Goal: Obtain resource: Download file/media

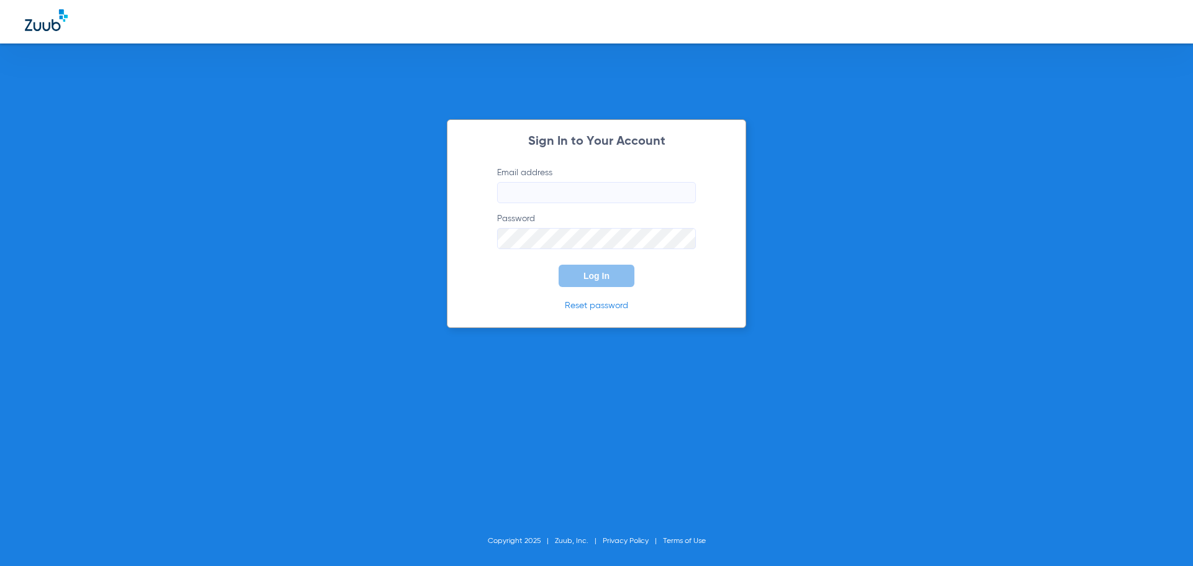
type input "chamaandrew74@mydentalmail.com"
click at [599, 284] on button "Log In" at bounding box center [597, 276] width 76 height 22
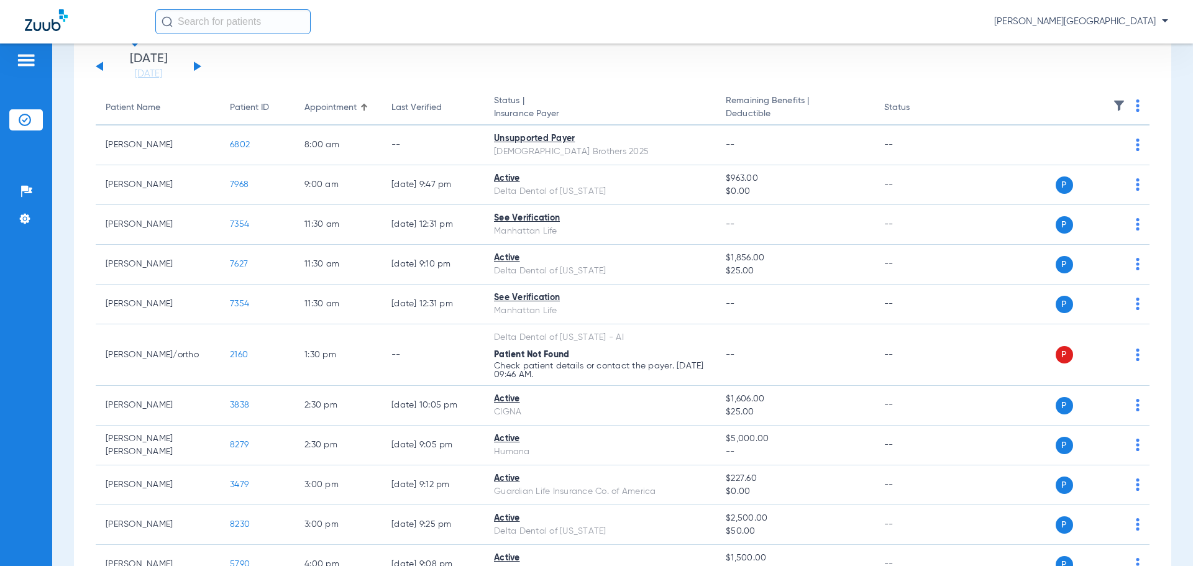
scroll to position [219, 0]
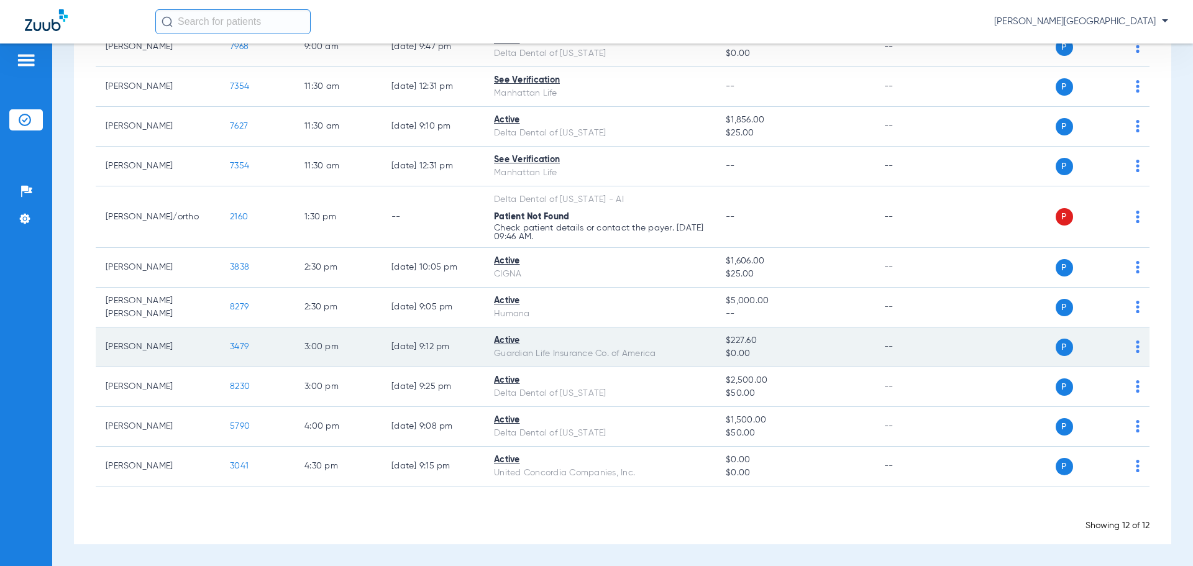
click at [240, 346] on span "3479" at bounding box center [239, 346] width 19 height 9
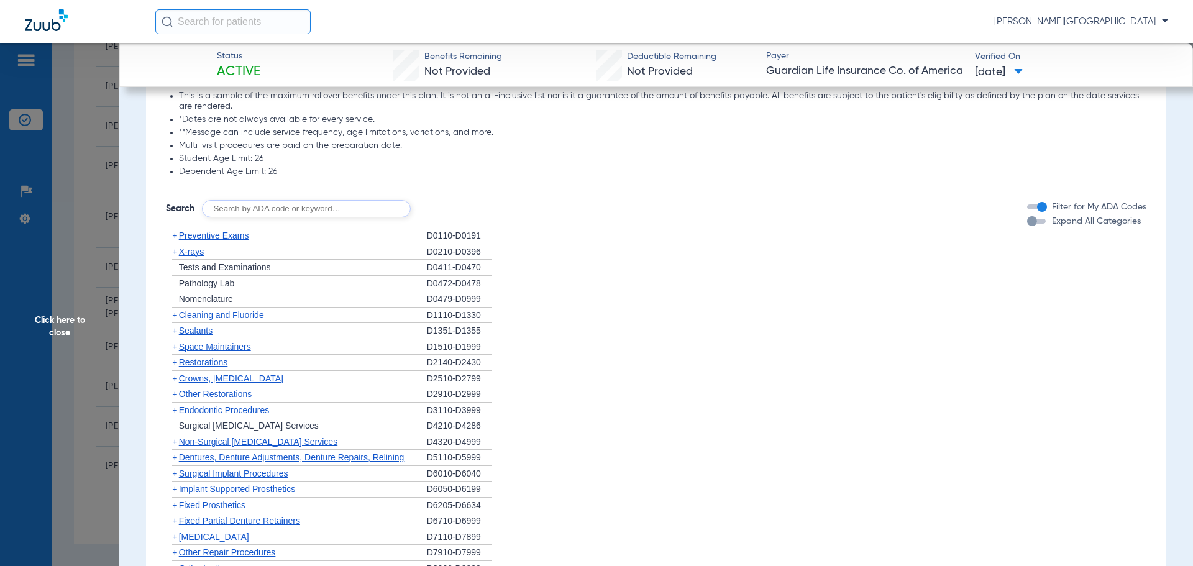
scroll to position [1232, 0]
click at [173, 259] on span "+" at bounding box center [174, 254] width 5 height 10
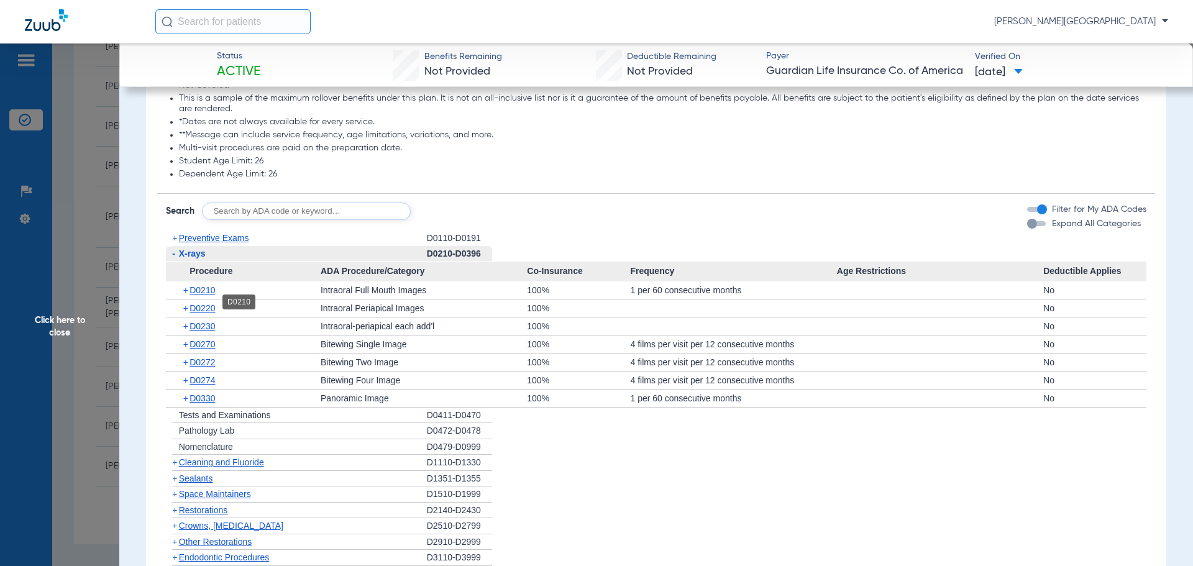
click at [203, 295] on span "D0210" at bounding box center [202, 290] width 25 height 10
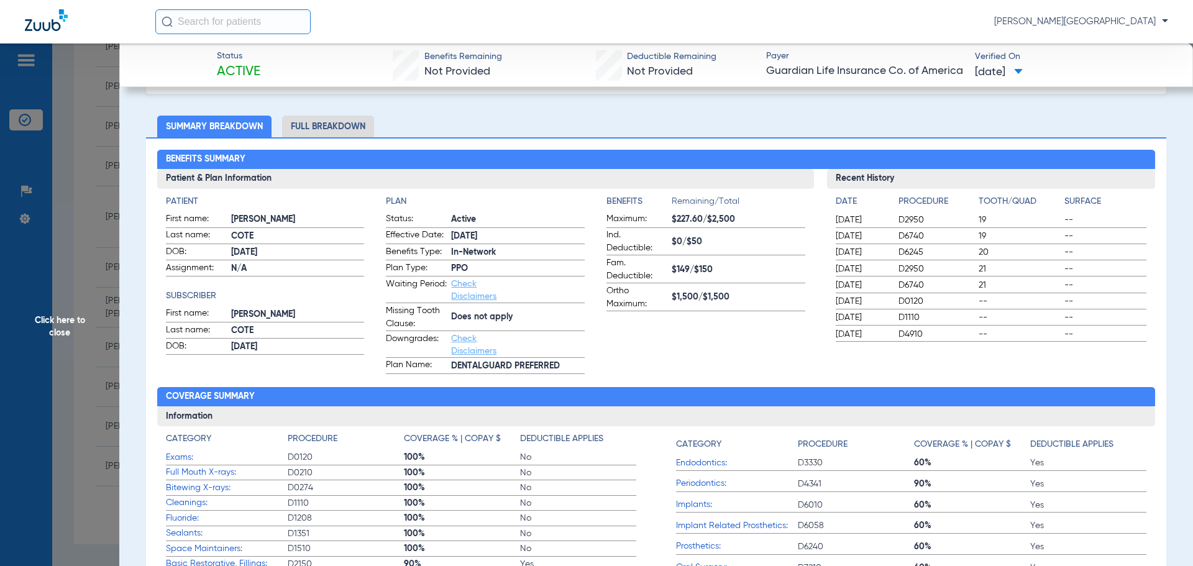
scroll to position [0, 0]
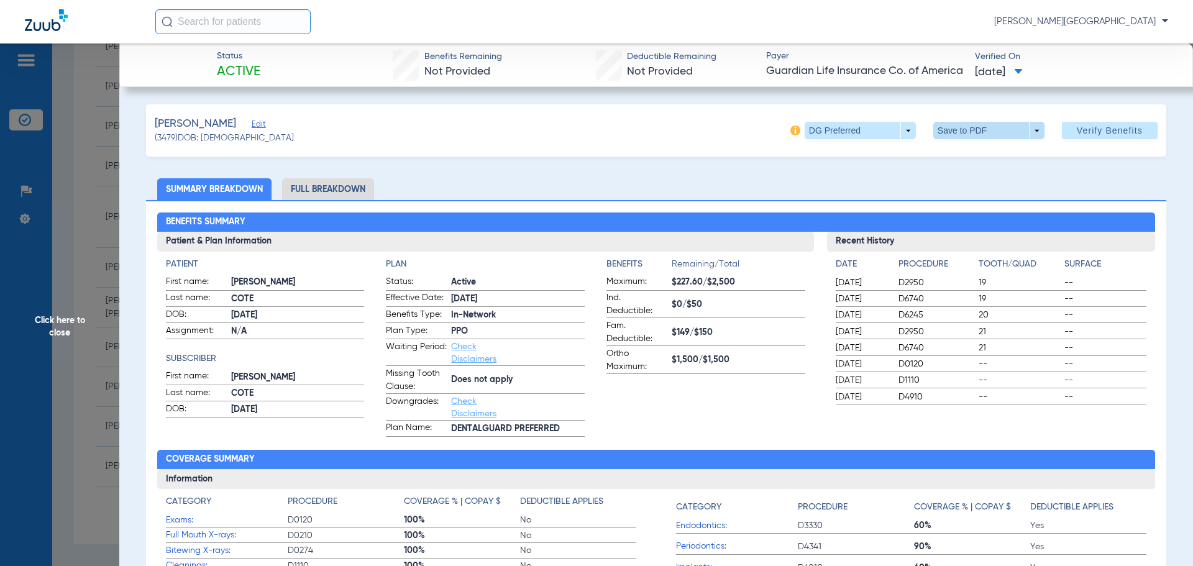
click at [987, 126] on span at bounding box center [989, 131] width 30 height 30
click at [981, 158] on span "Save to PDF" at bounding box center [983, 155] width 49 height 9
click at [35, 268] on span "Click here to close" at bounding box center [59, 326] width 119 height 566
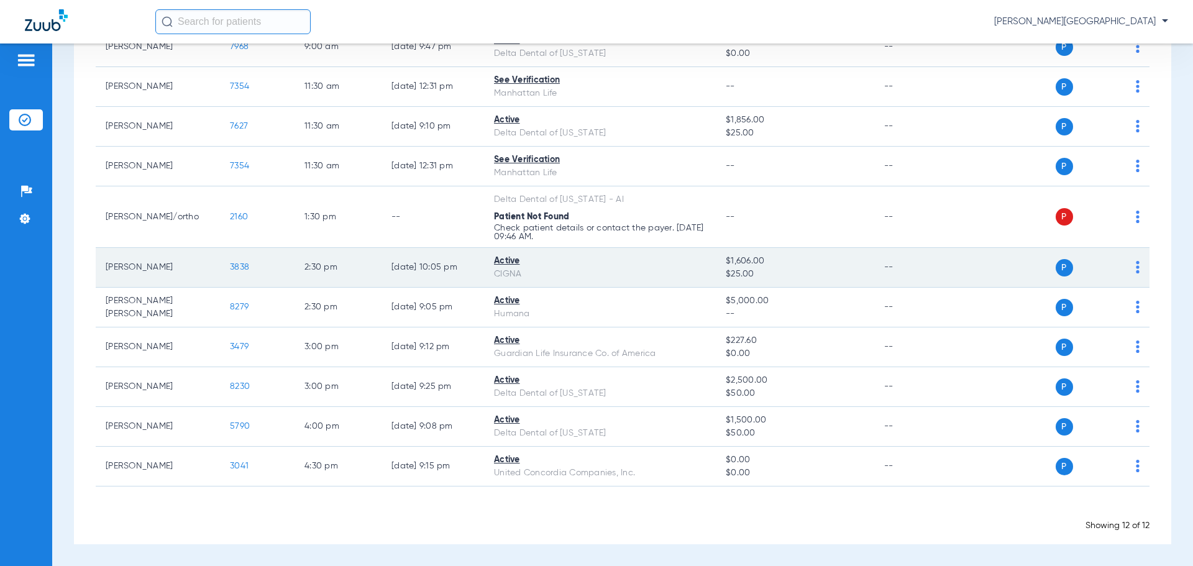
click at [232, 267] on span "3838" at bounding box center [239, 267] width 19 height 9
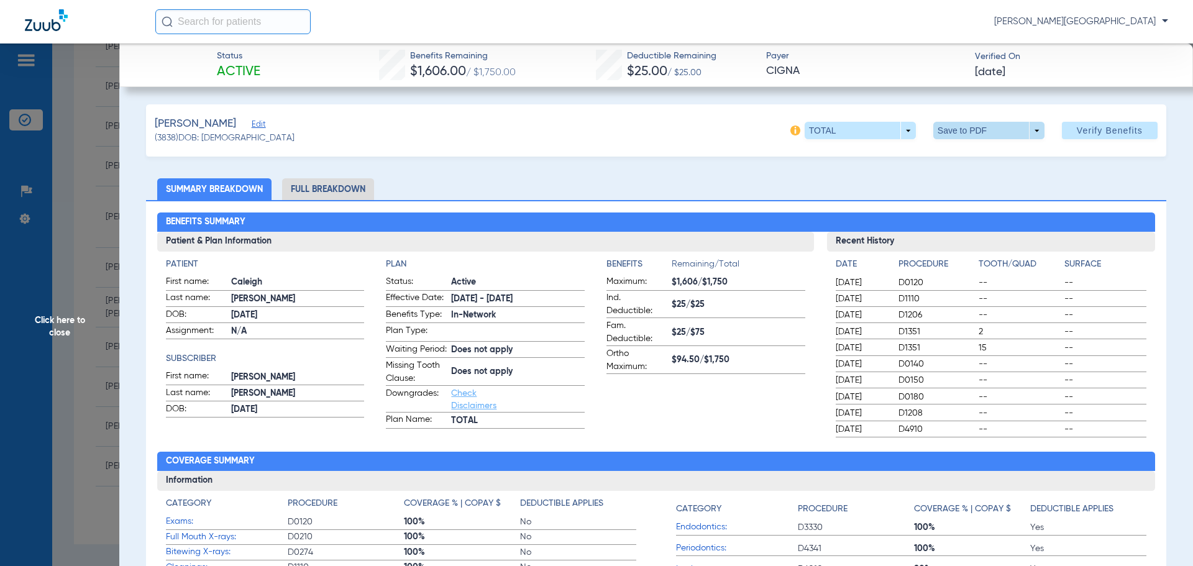
click at [974, 128] on span at bounding box center [989, 131] width 30 height 30
click at [971, 157] on span "Save to PDF" at bounding box center [983, 155] width 49 height 9
click at [27, 219] on span "Click here to close" at bounding box center [59, 326] width 119 height 566
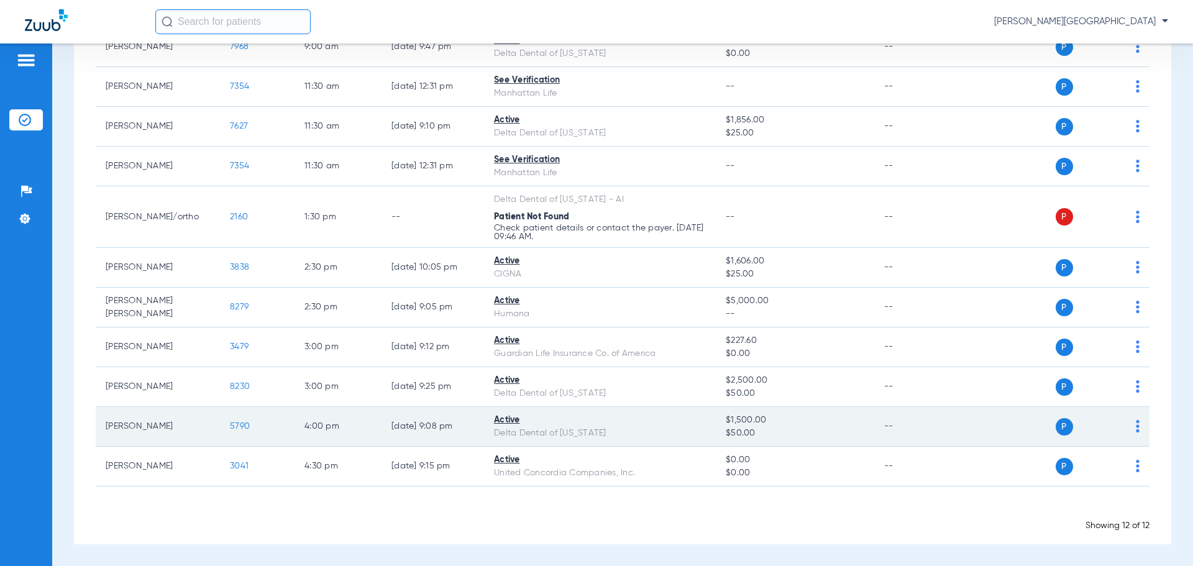
click at [232, 428] on span "5790" at bounding box center [240, 426] width 20 height 9
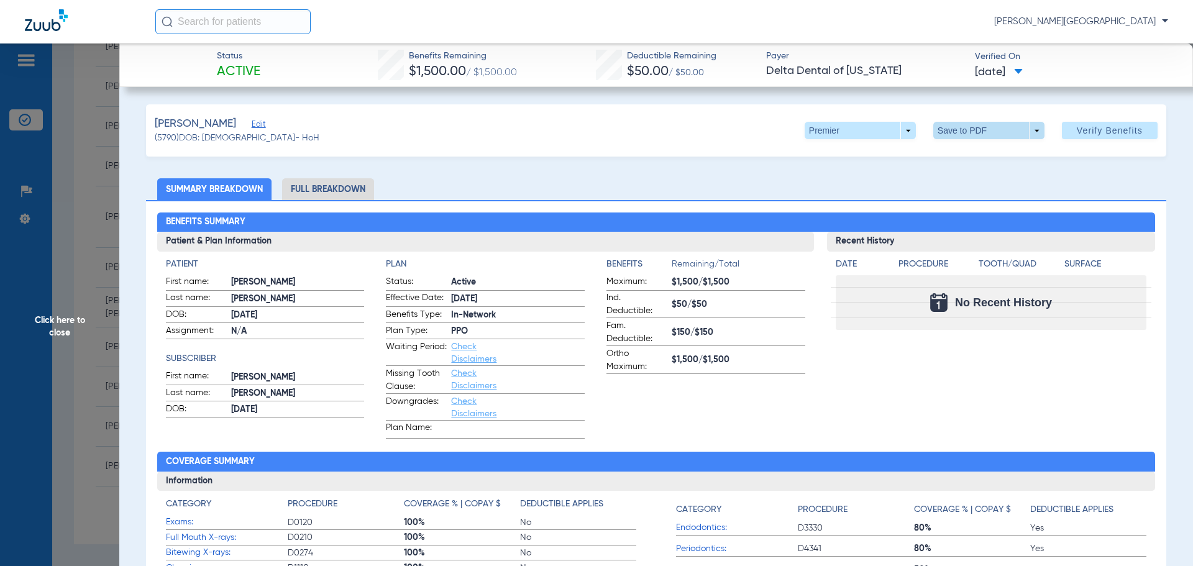
click at [957, 134] on span at bounding box center [988, 130] width 111 height 17
click at [973, 157] on span "Save to PDF" at bounding box center [983, 155] width 49 height 9
click at [59, 319] on span "Click here to close" at bounding box center [59, 326] width 119 height 566
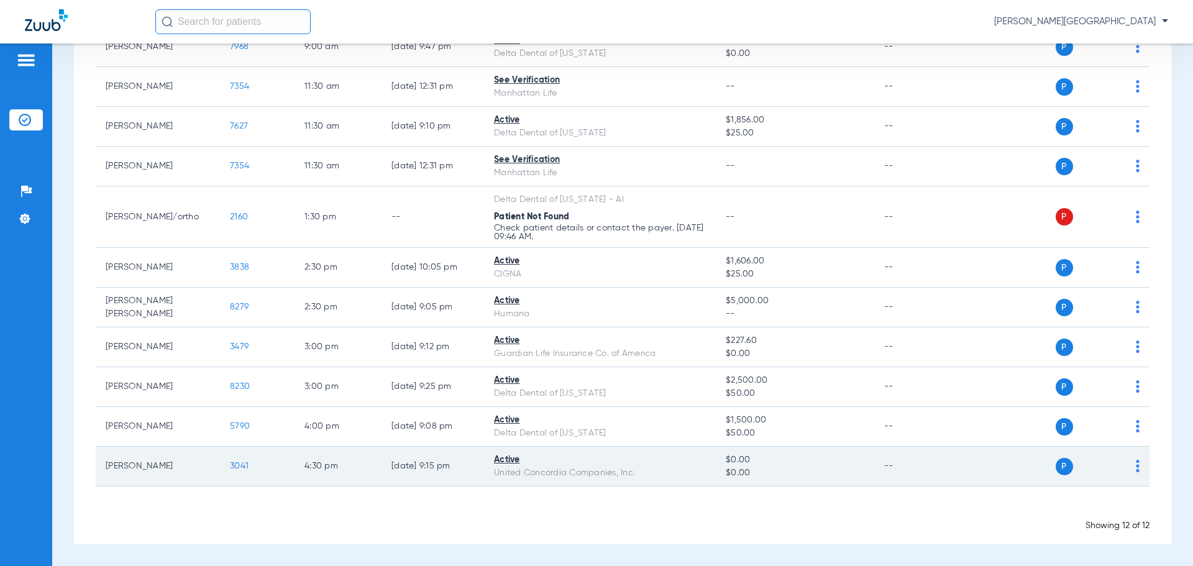
click at [237, 467] on span "3041" at bounding box center [239, 466] width 19 height 9
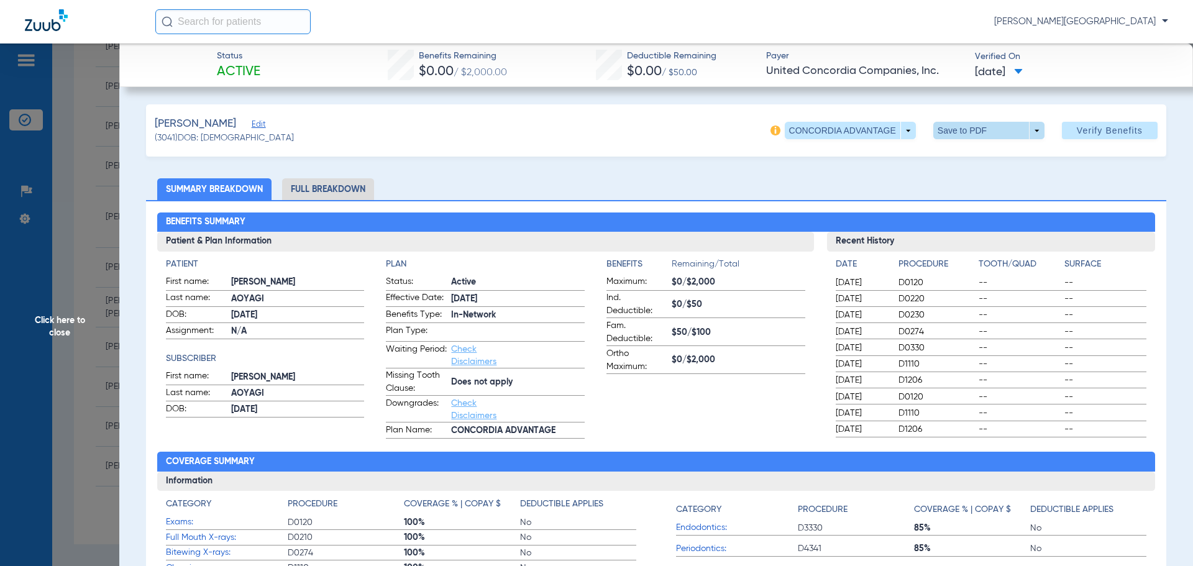
click at [974, 132] on span at bounding box center [989, 131] width 30 height 30
click at [974, 157] on span "Save to PDF" at bounding box center [983, 155] width 49 height 9
click at [65, 232] on span "Click here to close" at bounding box center [59, 326] width 119 height 566
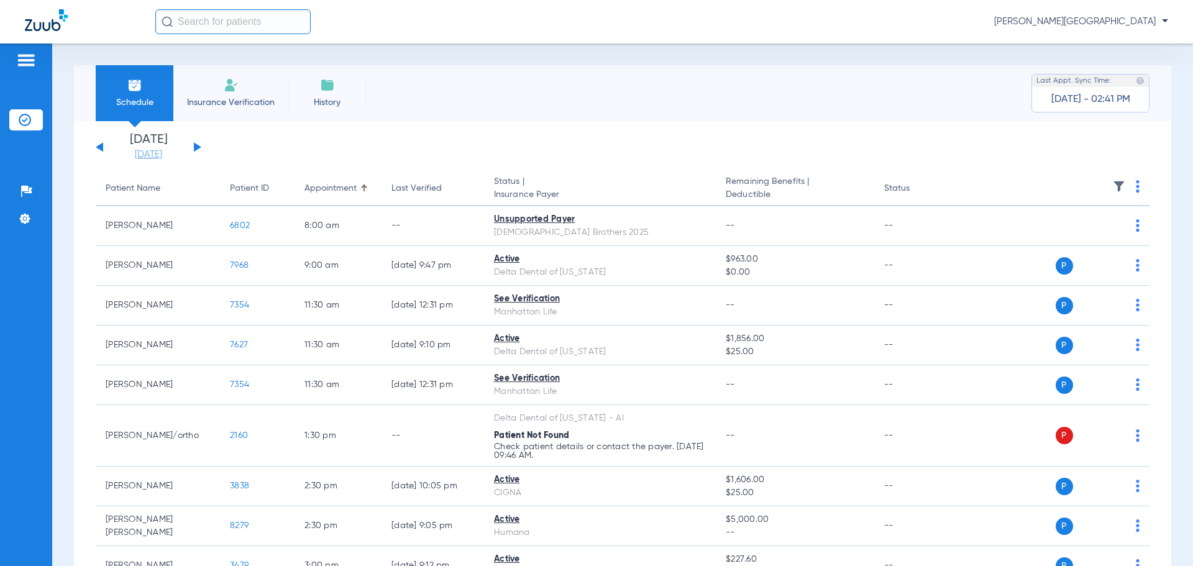
click at [170, 158] on link "[DATE]" at bounding box center [148, 155] width 75 height 12
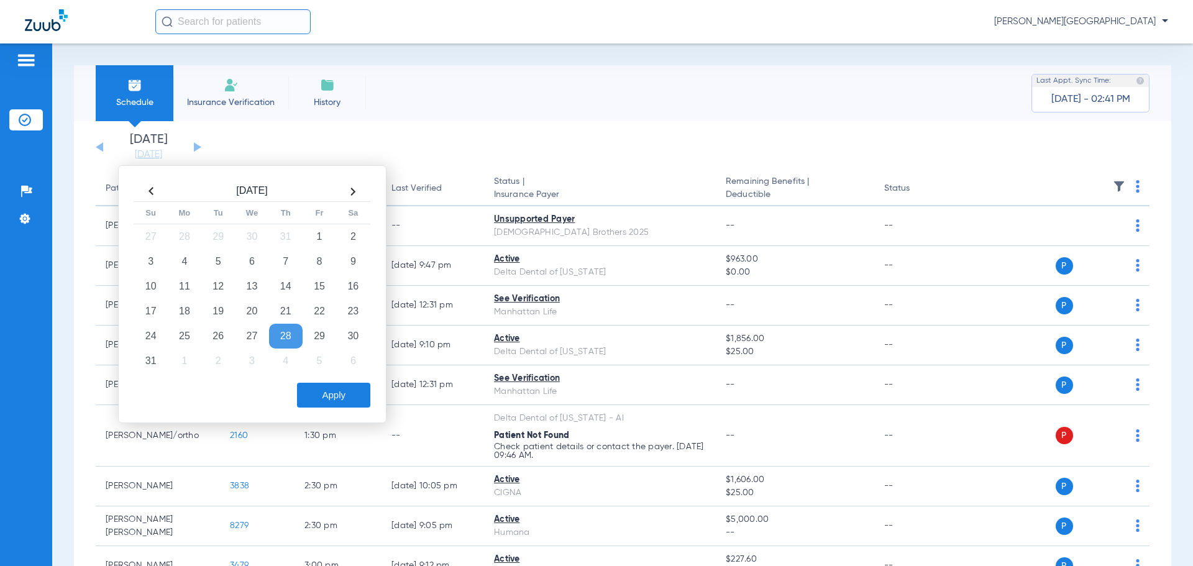
click at [355, 186] on th at bounding box center [353, 191] width 34 height 20
click at [188, 234] on td "1" at bounding box center [185, 236] width 34 height 25
click at [308, 393] on button "Apply" at bounding box center [333, 395] width 73 height 25
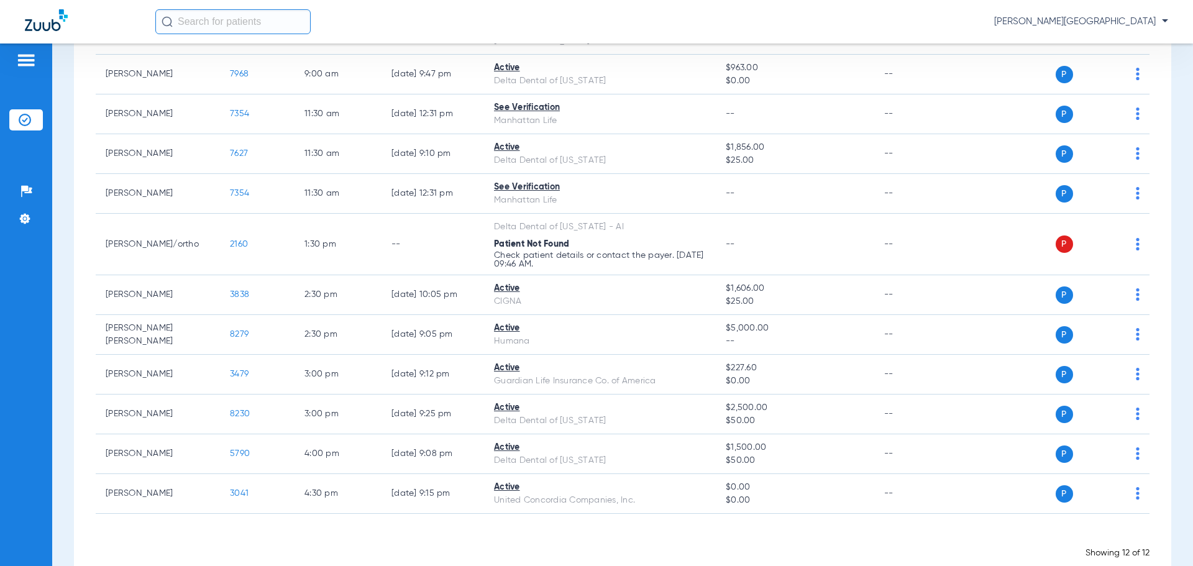
scroll to position [213, 0]
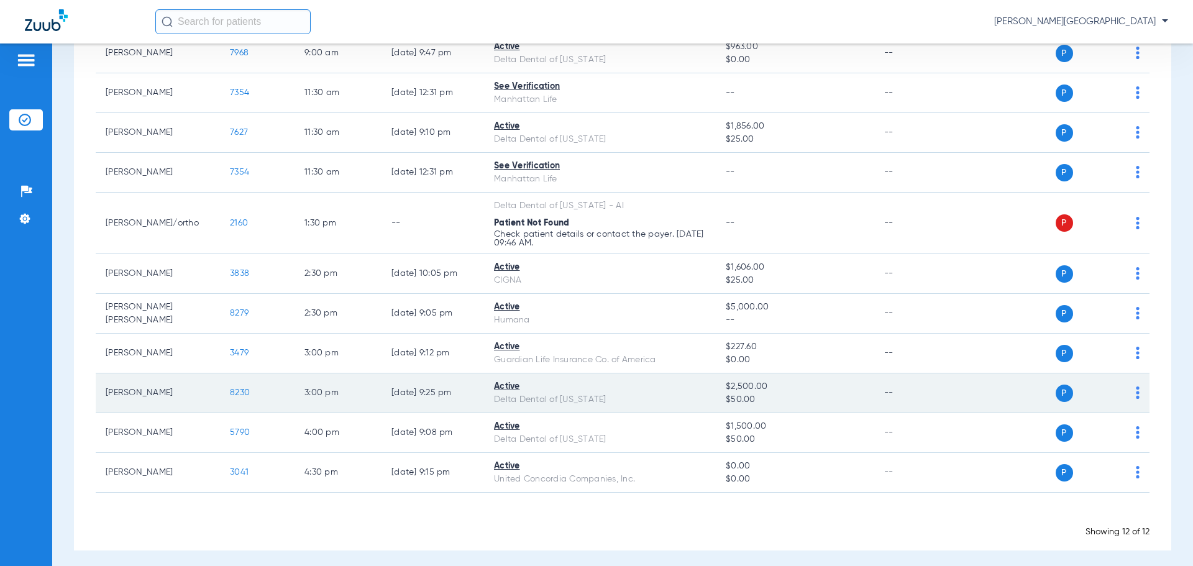
click at [244, 395] on span "8230" at bounding box center [240, 392] width 20 height 9
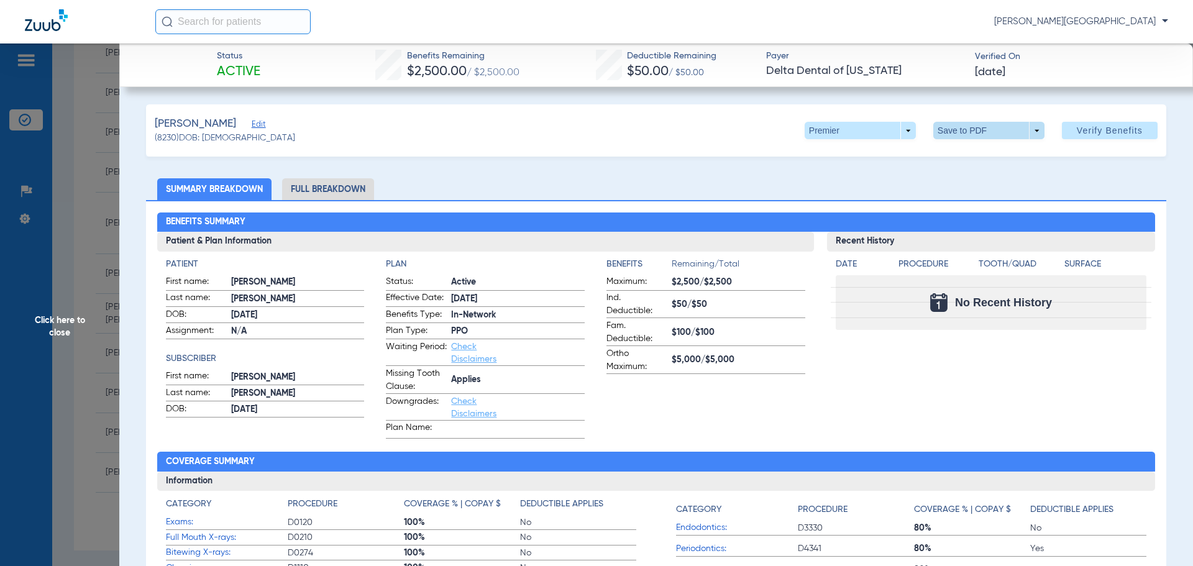
click at [995, 128] on span at bounding box center [988, 130] width 111 height 17
click at [976, 155] on span "Save to PDF" at bounding box center [983, 155] width 49 height 9
click at [86, 218] on span "Click here to close" at bounding box center [59, 326] width 119 height 566
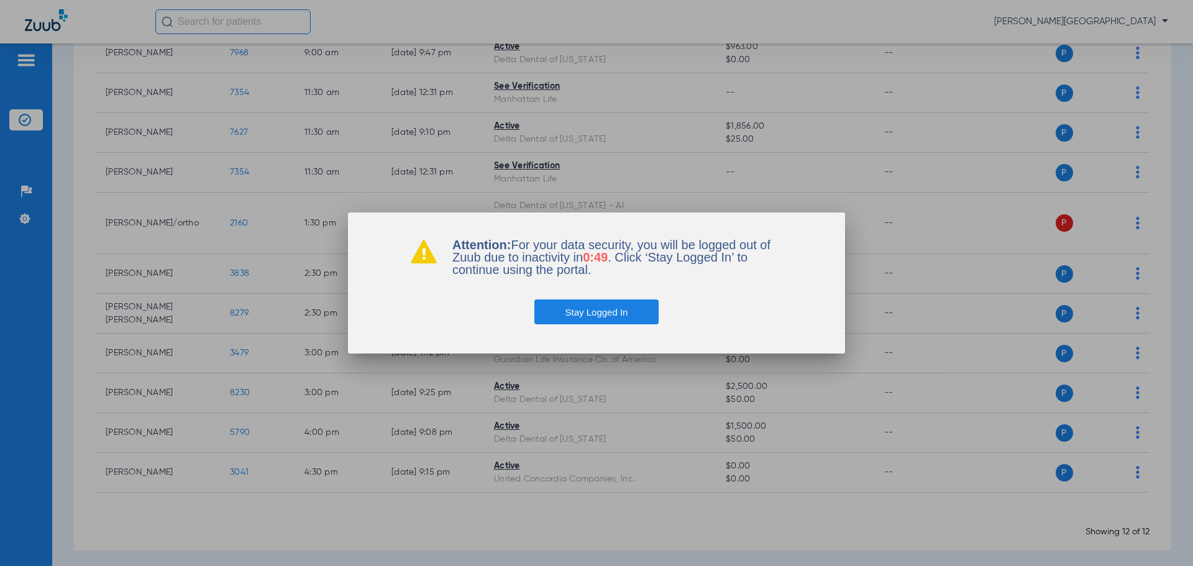
click at [569, 306] on button "Stay Logged In" at bounding box center [596, 312] width 125 height 25
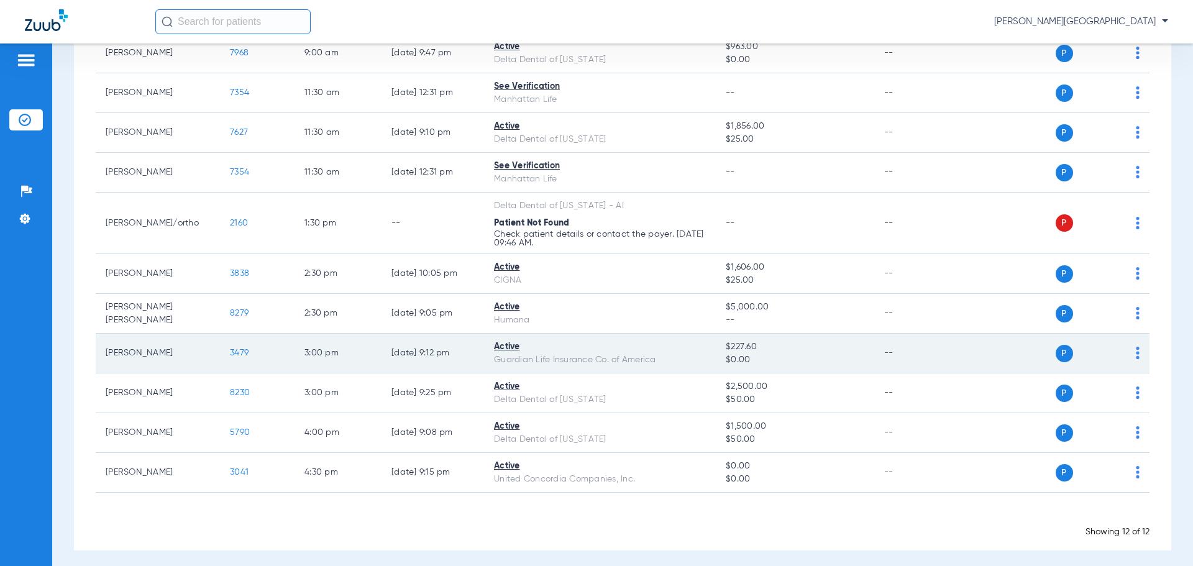
click at [241, 349] on span "3479" at bounding box center [239, 353] width 19 height 9
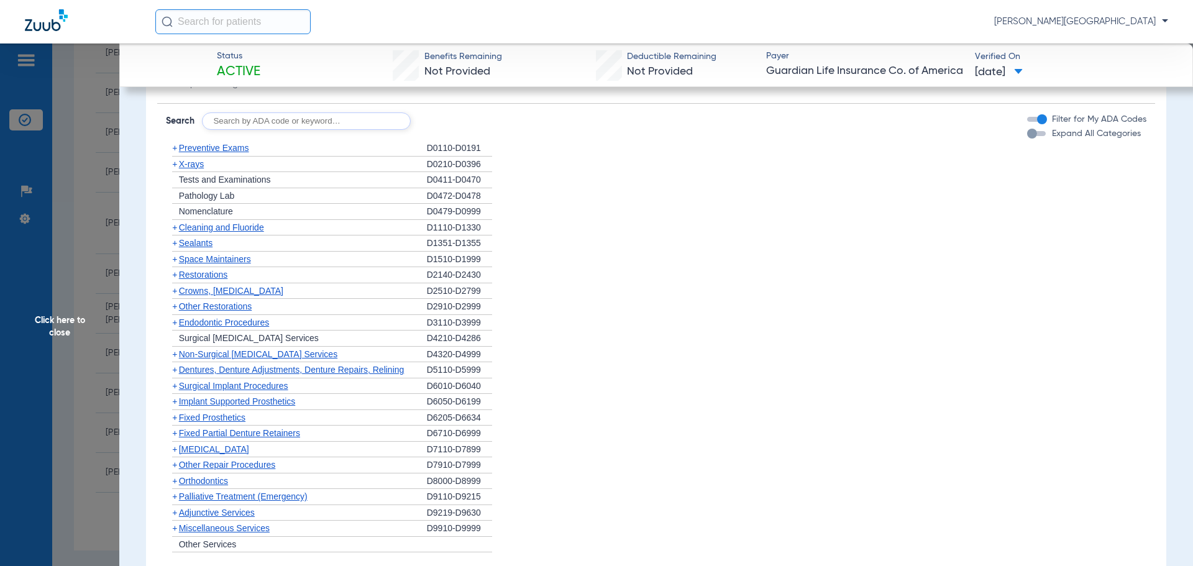
scroll to position [1391, 0]
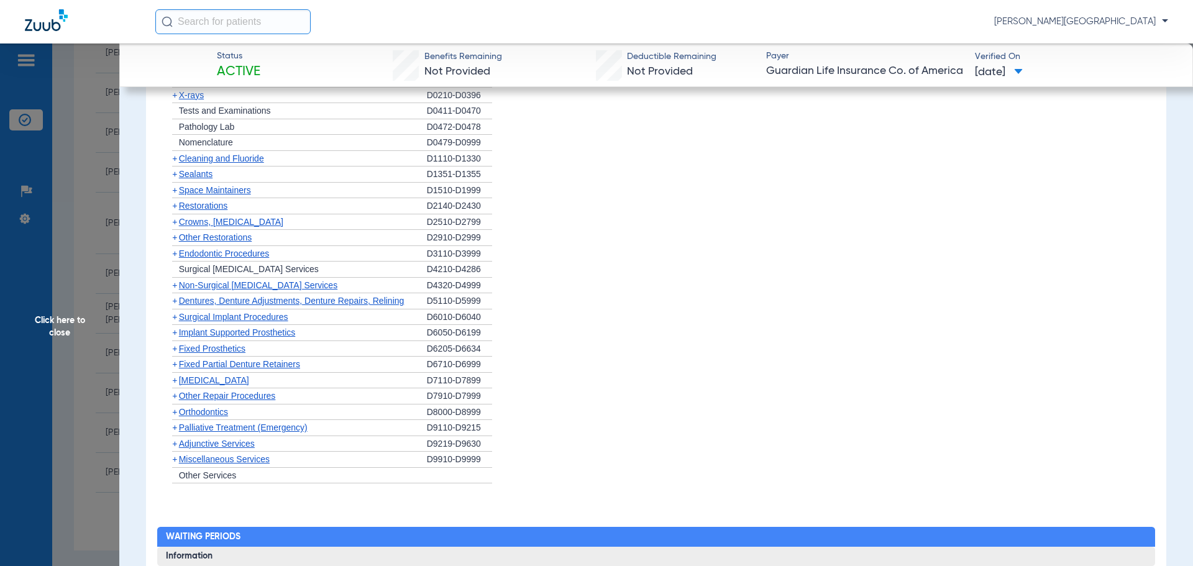
click at [176, 464] on span "+" at bounding box center [174, 459] width 5 height 10
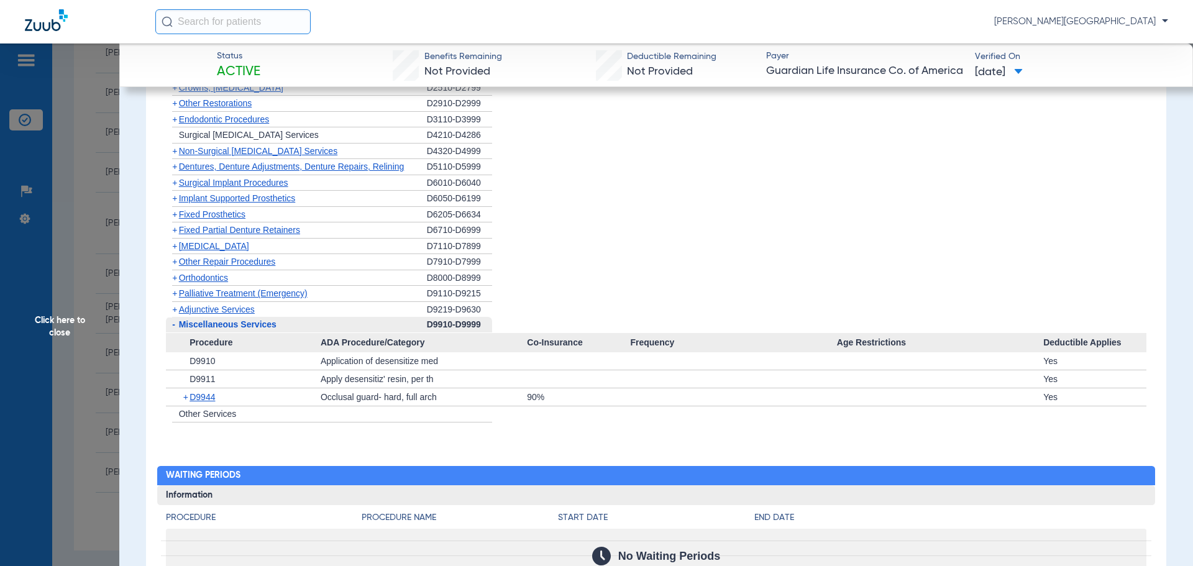
scroll to position [1528, 0]
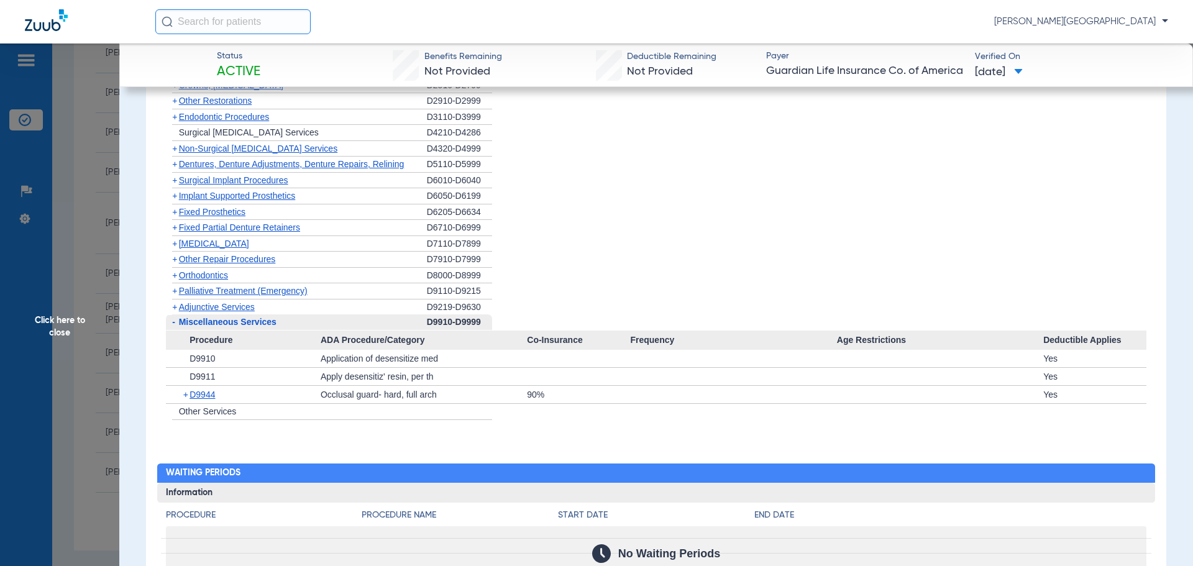
click at [185, 403] on span "+" at bounding box center [186, 394] width 7 height 17
